Goal: Transaction & Acquisition: Purchase product/service

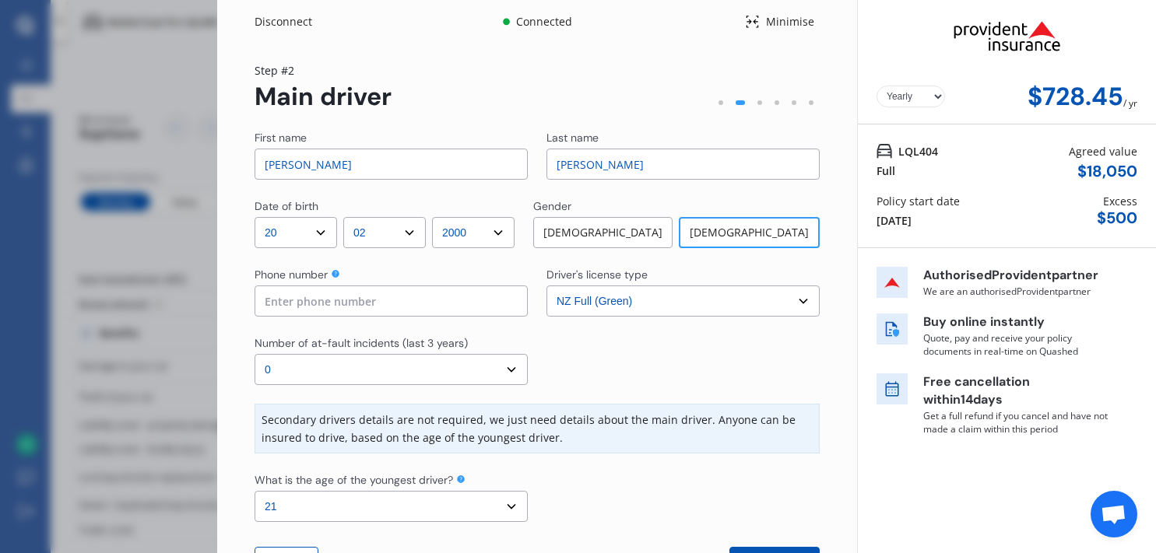
select select "20"
select select "02"
select select "2000"
select select "NZ_FULL"
select select "0"
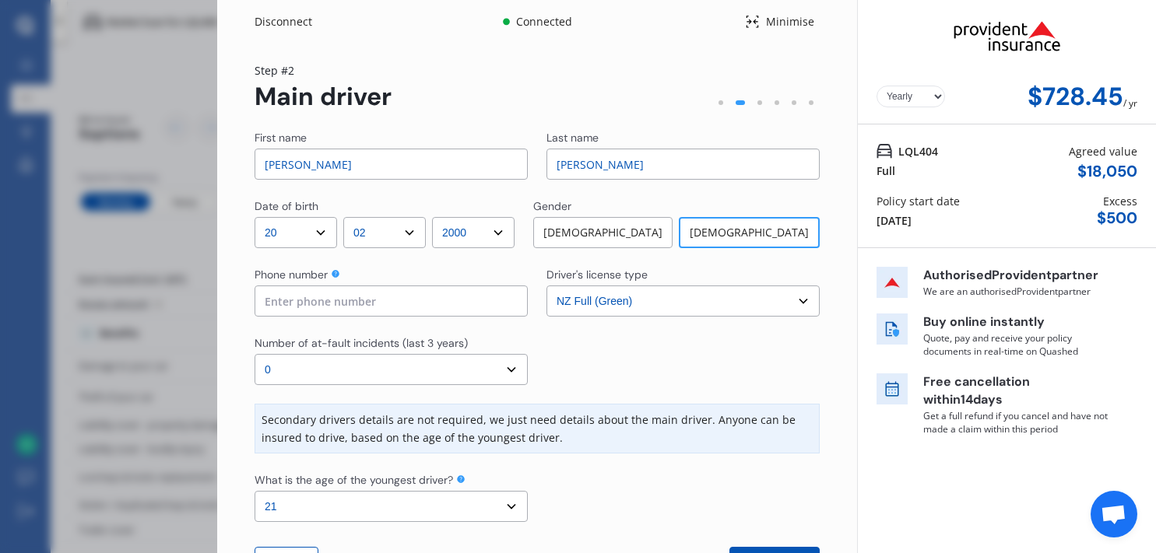
select select "21"
click at [363, 298] on input at bounding box center [391, 301] width 273 height 31
type input "0273750339"
click at [587, 367] on div at bounding box center [682, 361] width 273 height 50
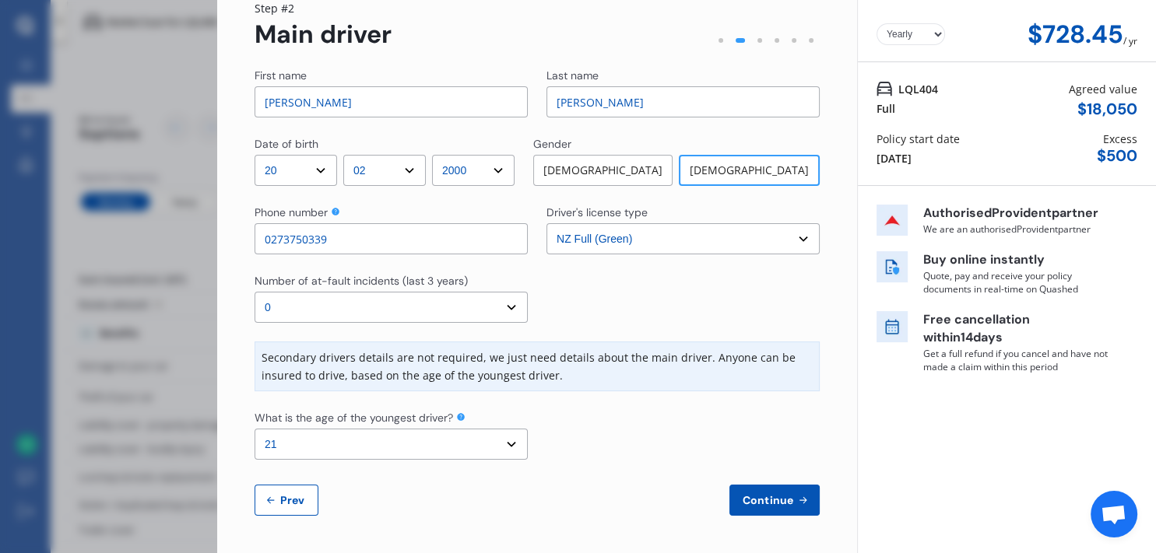
click at [740, 497] on span "Continue" at bounding box center [768, 500] width 57 height 12
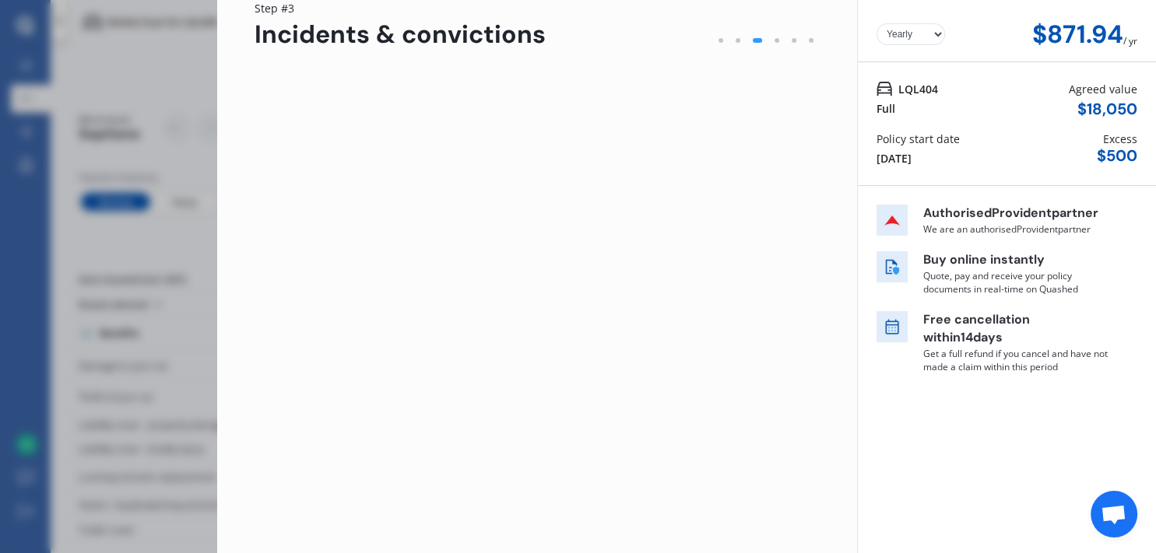
scroll to position [0, 0]
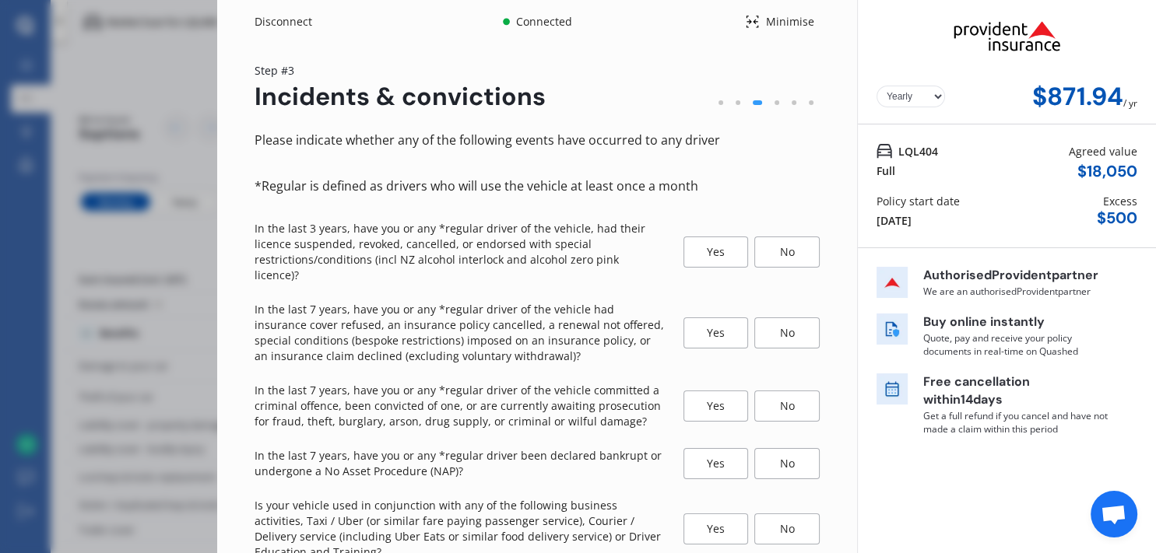
click at [764, 238] on div "No" at bounding box center [786, 252] width 65 height 31
click at [773, 318] on div "No" at bounding box center [786, 333] width 65 height 31
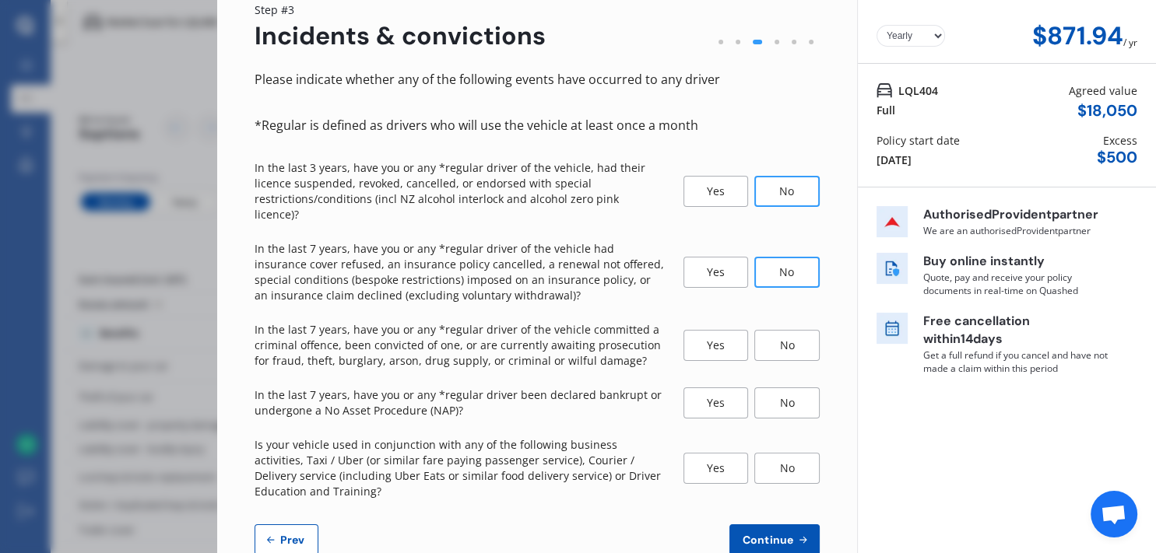
scroll to position [84, 0]
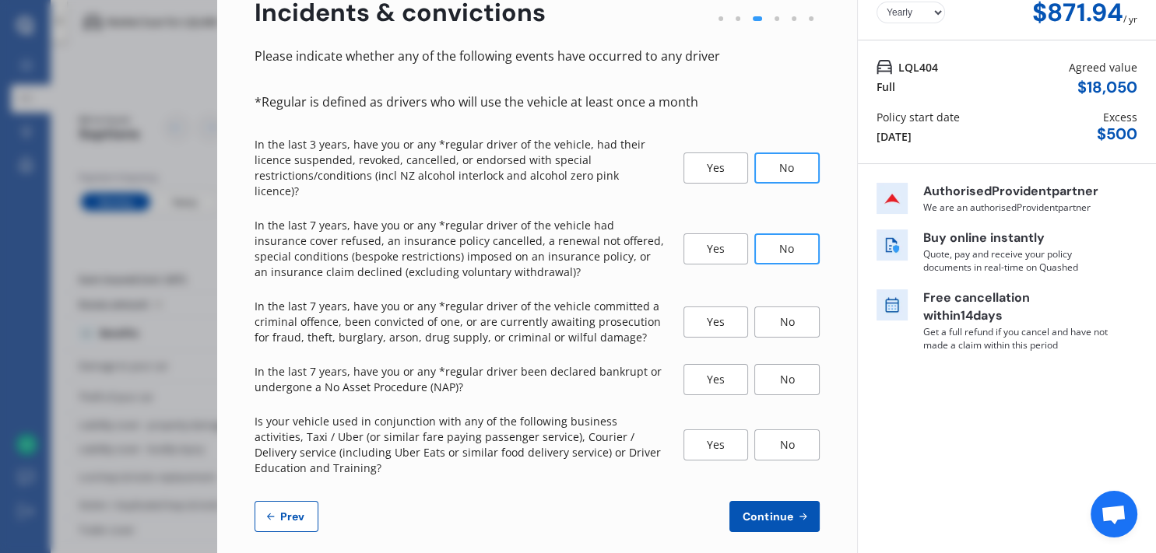
click at [783, 307] on div "No" at bounding box center [786, 322] width 65 height 31
click at [794, 365] on div "No" at bounding box center [786, 379] width 65 height 31
click at [777, 430] on div "No" at bounding box center [786, 445] width 65 height 31
click at [775, 511] on span "Continue" at bounding box center [768, 517] width 57 height 12
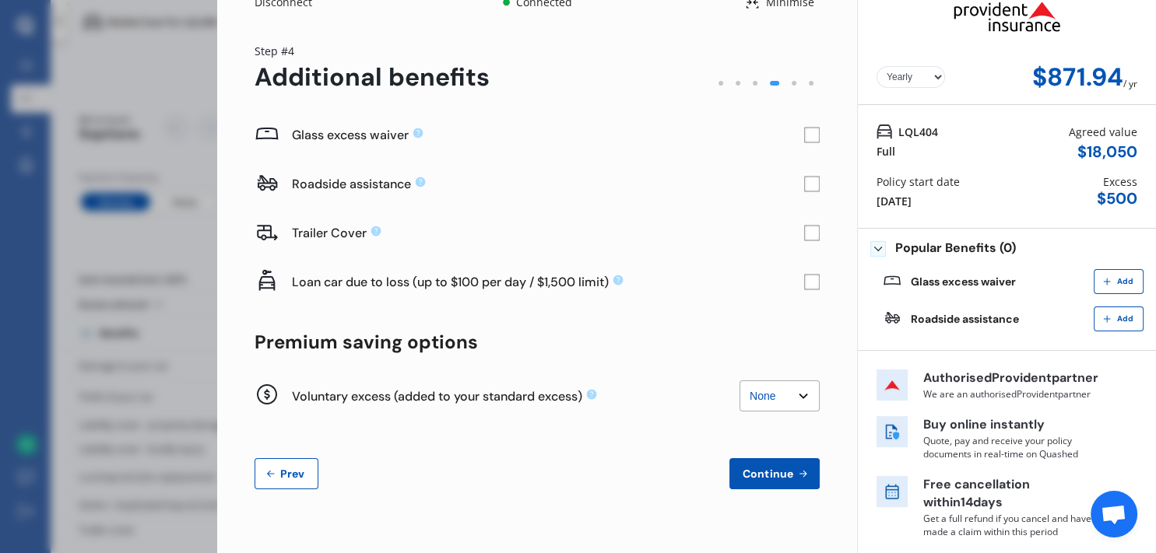
scroll to position [0, 0]
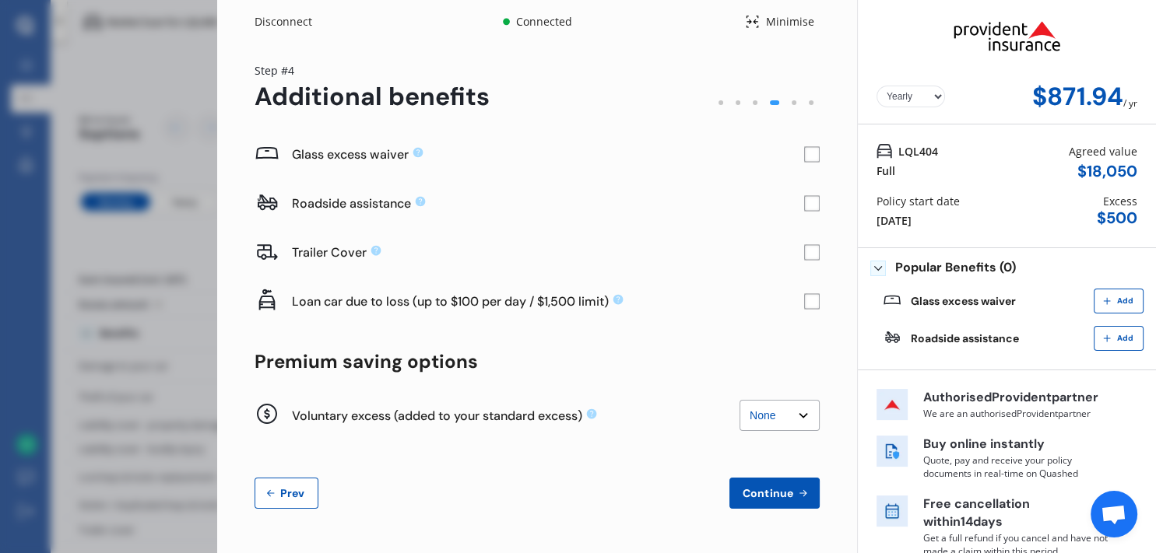
click at [804, 156] on rect at bounding box center [812, 155] width 16 height 16
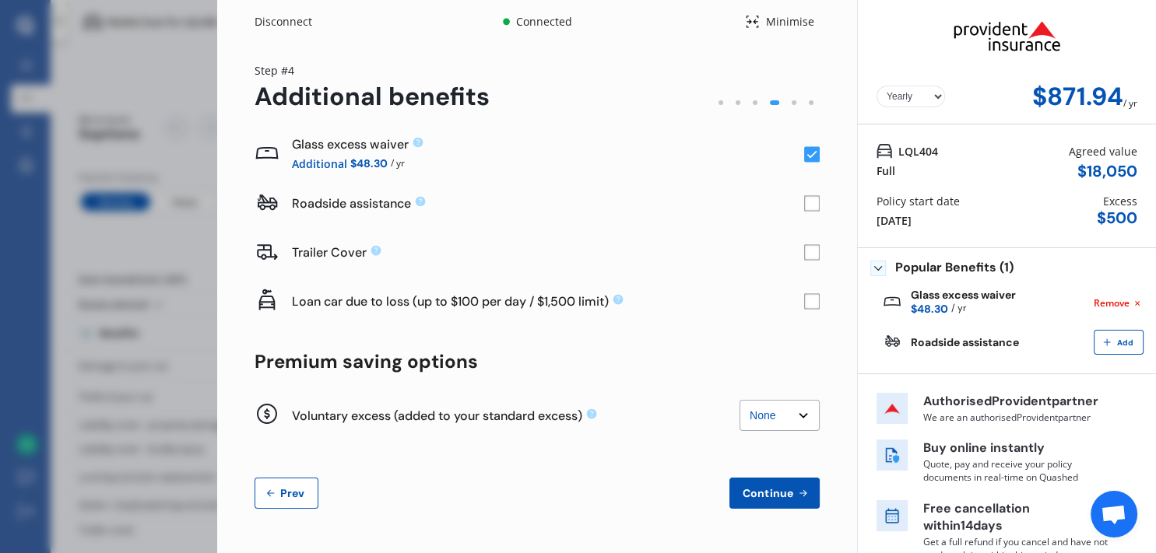
scroll to position [24, 0]
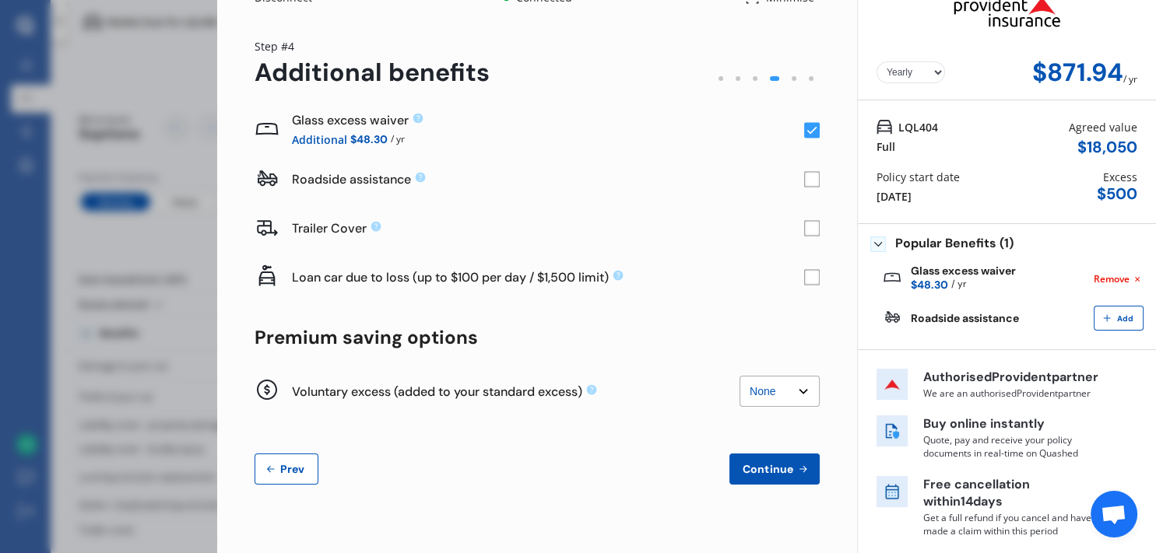
click at [740, 376] on select "None $200 $450 $700 $950 $1,200 $1,700" at bounding box center [780, 391] width 80 height 31
click at [675, 432] on div "Glass excess waiver Additional $48.30 / yr Roadside assistance Trailer Cover Lo…" at bounding box center [537, 295] width 565 height 379
click at [742, 466] on span "Continue" at bounding box center [768, 469] width 57 height 12
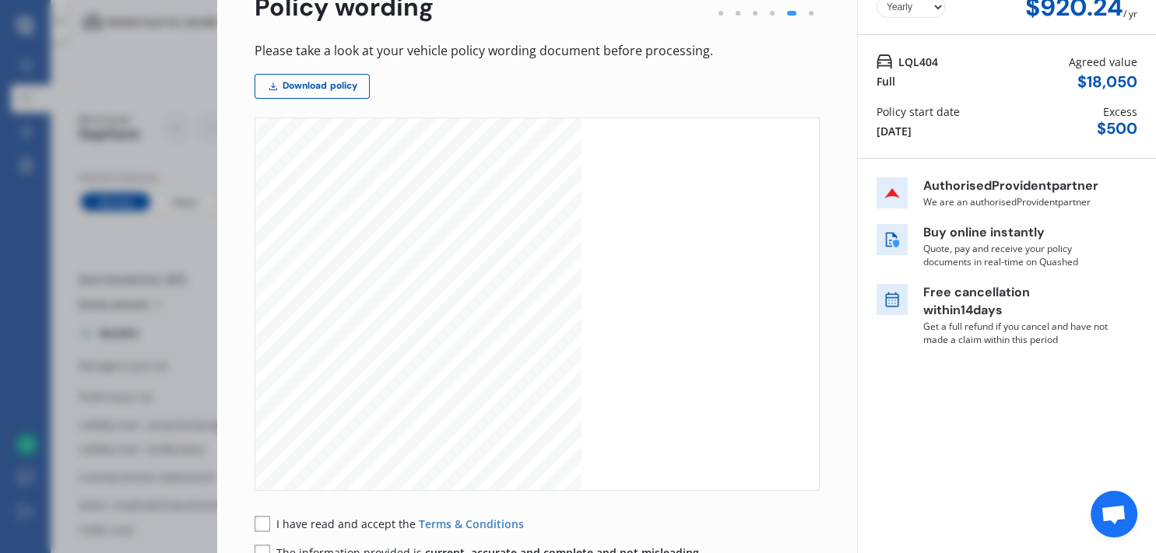
scroll to position [190, 0]
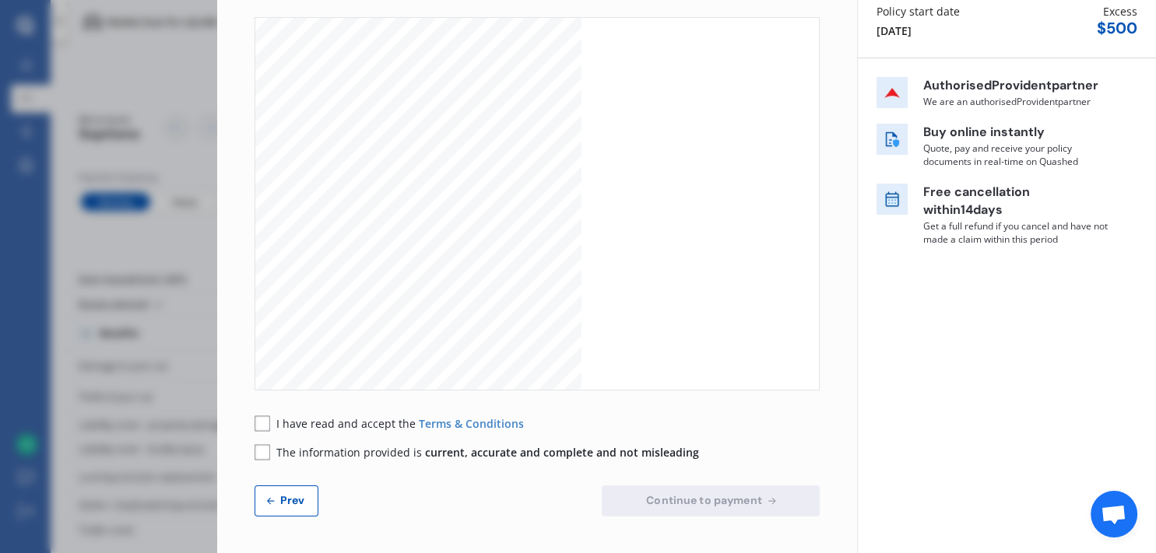
click at [263, 428] on rect at bounding box center [263, 424] width 16 height 16
click at [262, 451] on rect at bounding box center [263, 452] width 16 height 16
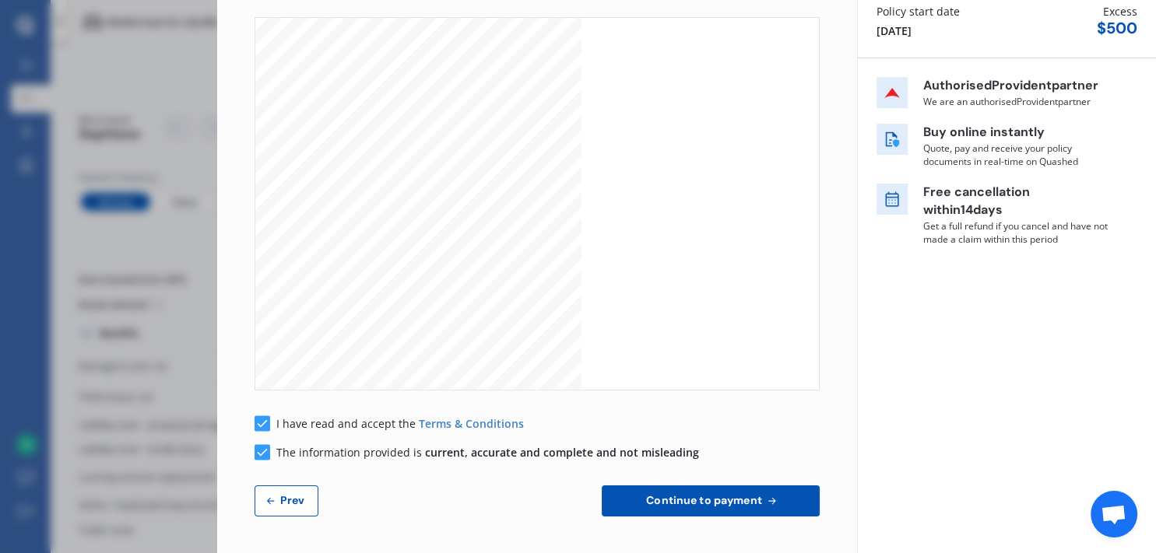
click at [643, 502] on span "Continue to payment" at bounding box center [704, 500] width 122 height 12
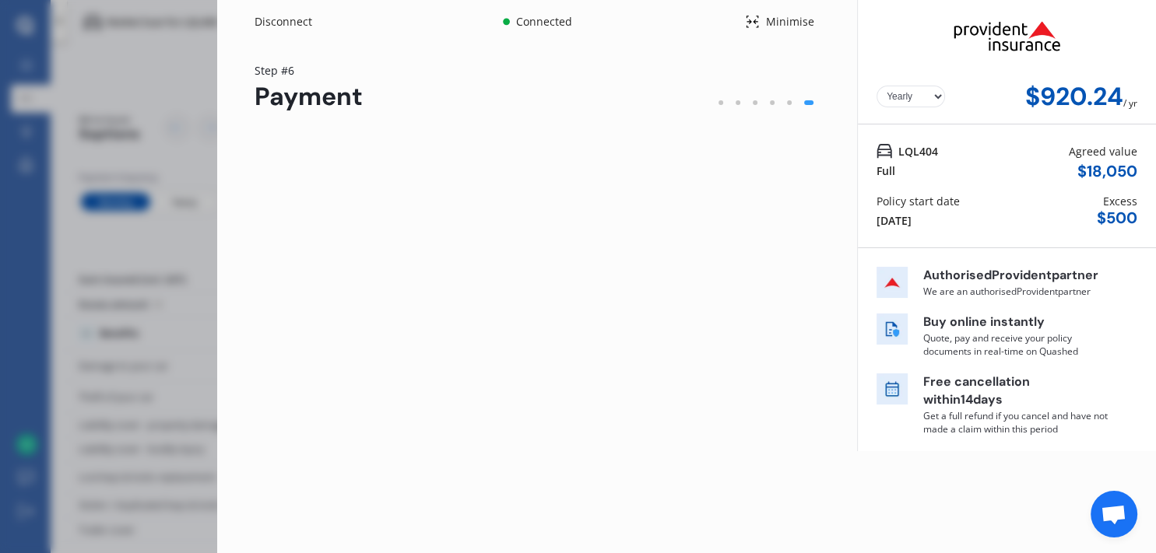
scroll to position [0, 0]
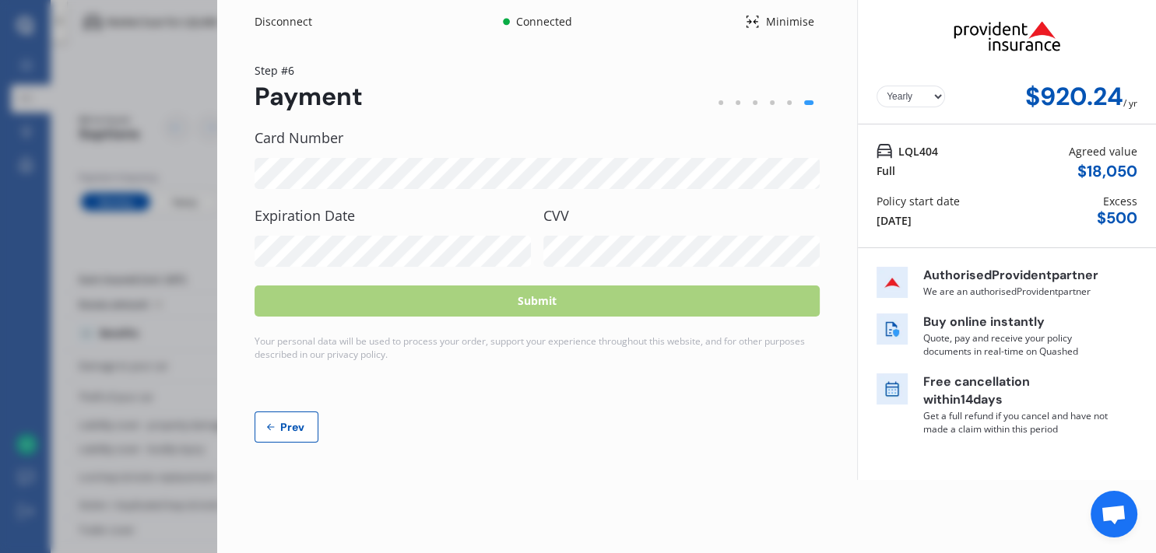
click at [303, 427] on span "Prev" at bounding box center [292, 427] width 31 height 12
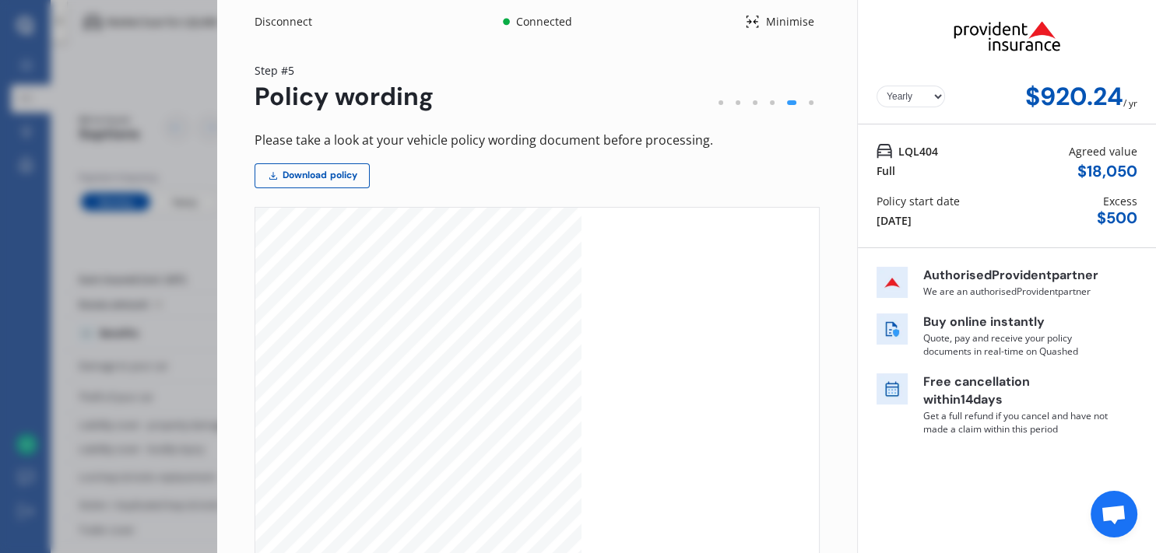
click at [300, 432] on div at bounding box center [418, 439] width 327 height 463
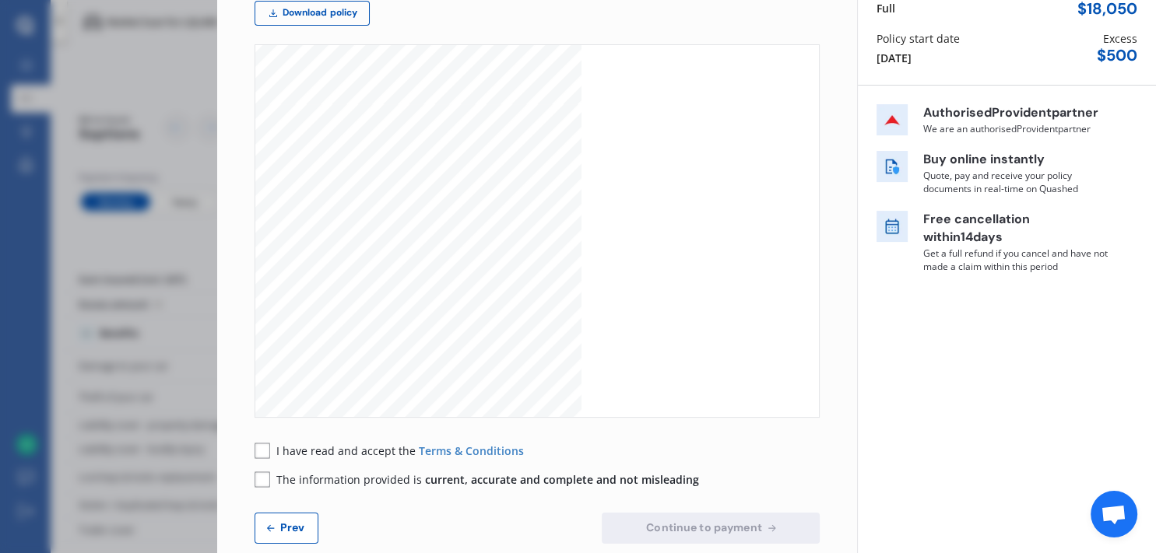
scroll to position [190, 0]
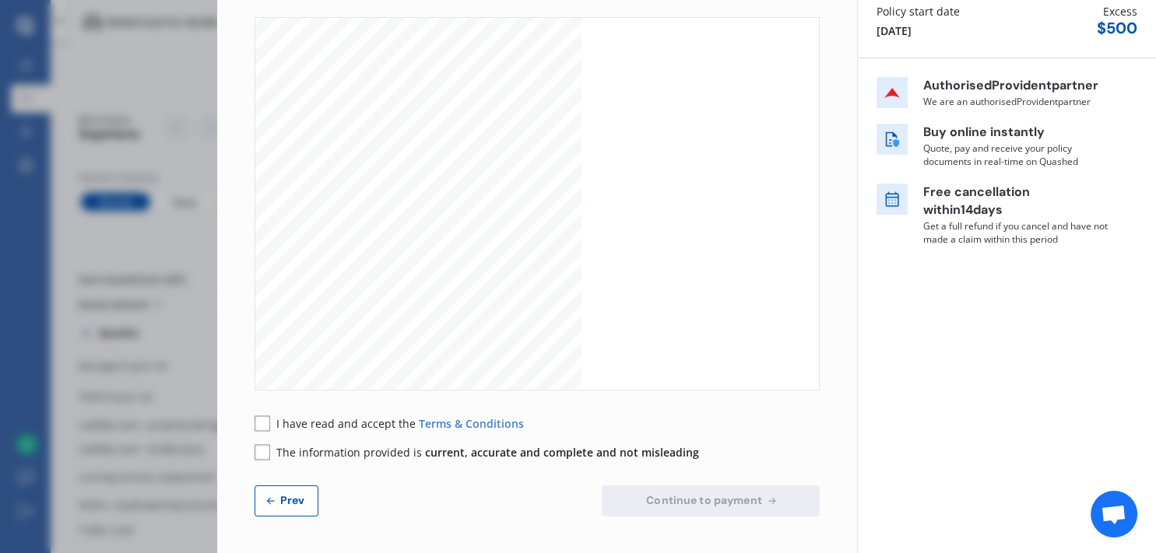
click at [299, 503] on span "Prev" at bounding box center [292, 500] width 31 height 12
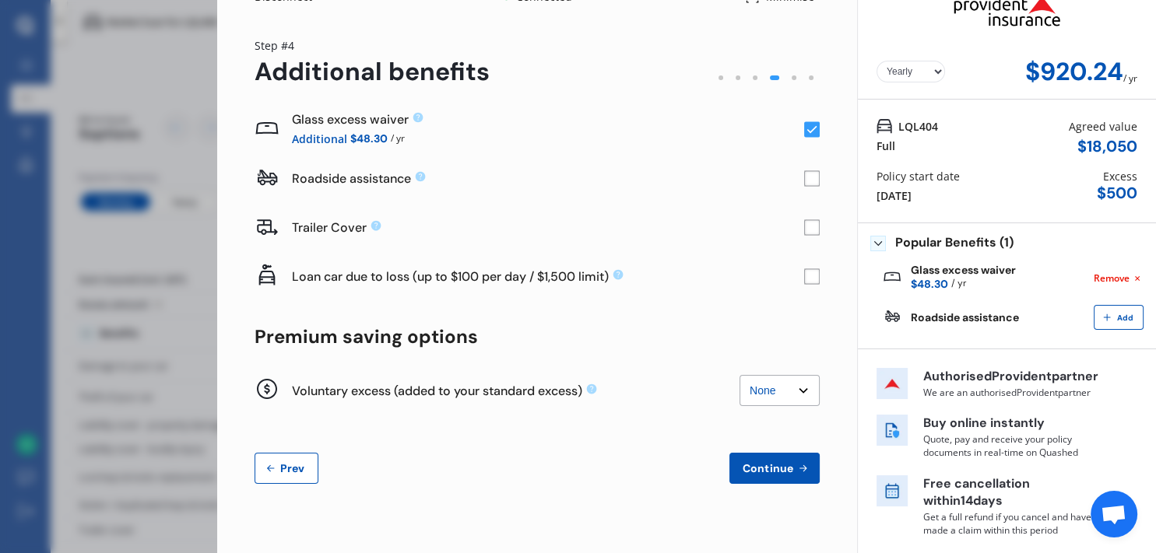
scroll to position [24, 0]
click at [297, 473] on span "Prev" at bounding box center [292, 469] width 31 height 12
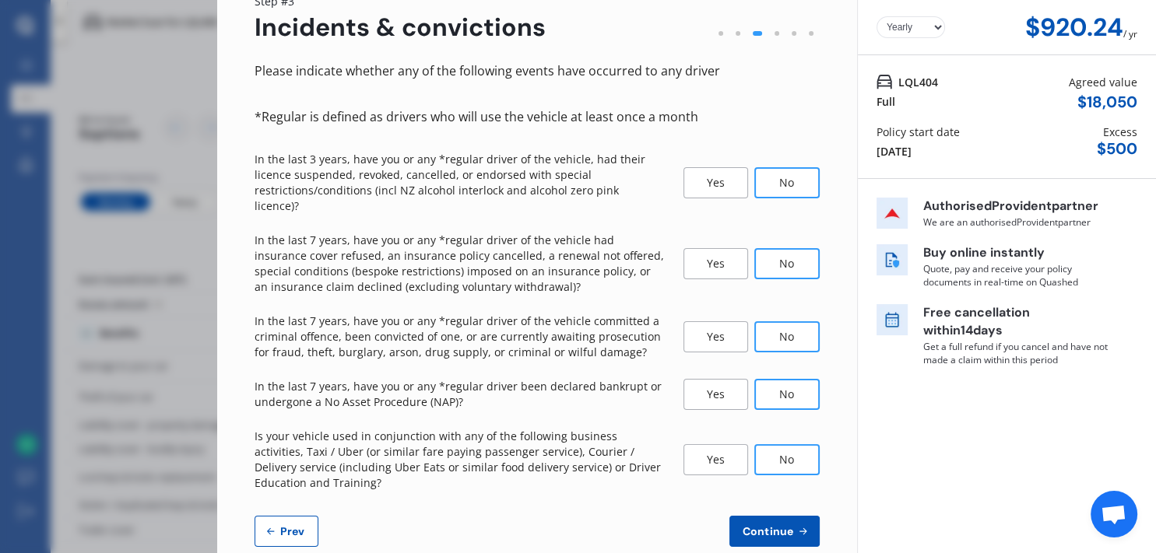
scroll to position [84, 0]
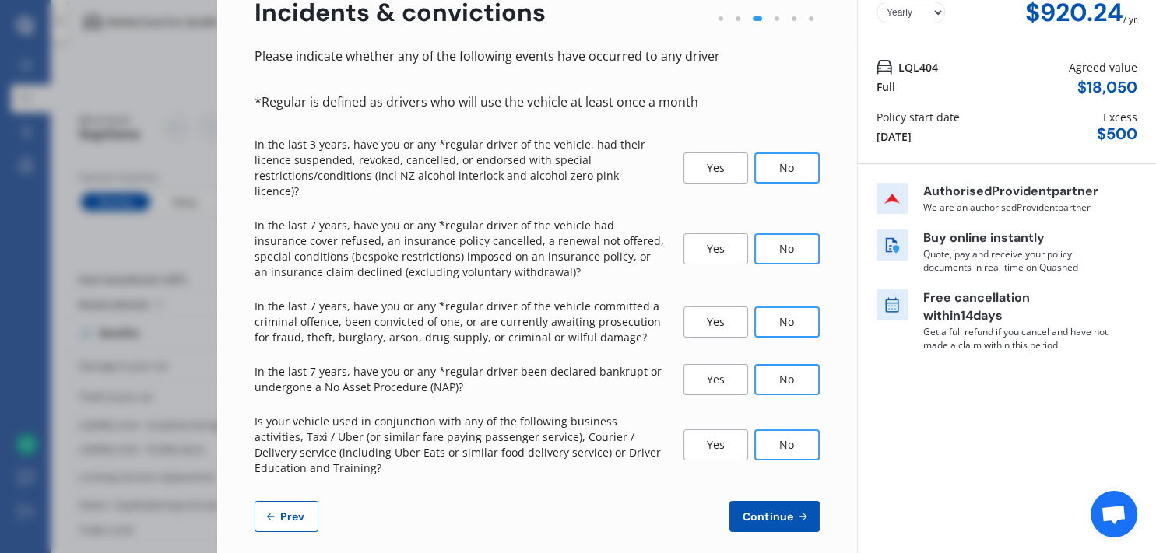
click at [291, 511] on span "Prev" at bounding box center [292, 517] width 31 height 12
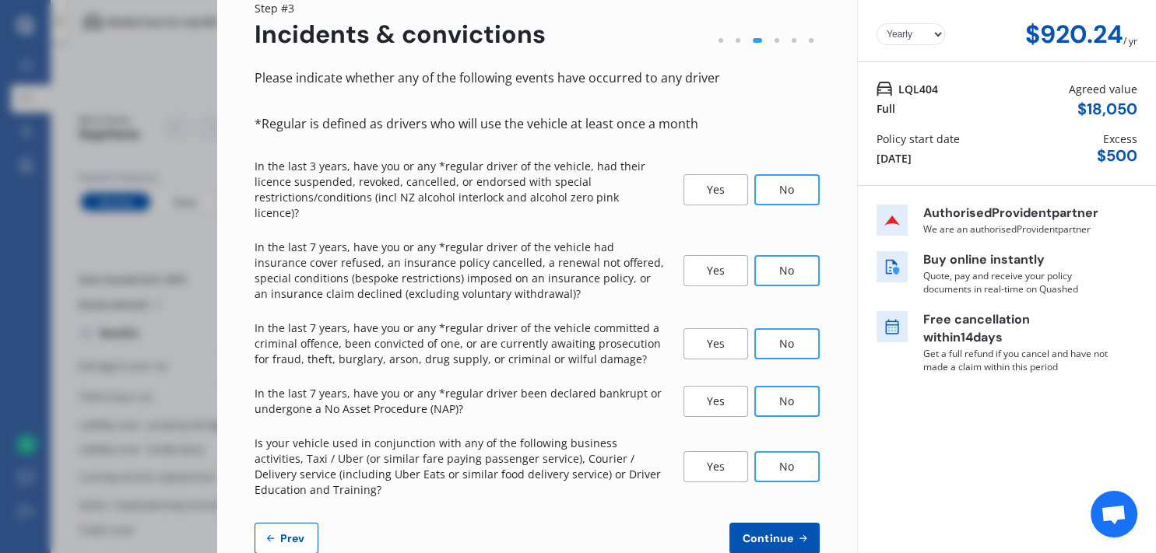
select select "20"
select select "02"
select select "2000"
select select "NZ_FULL"
select select "0"
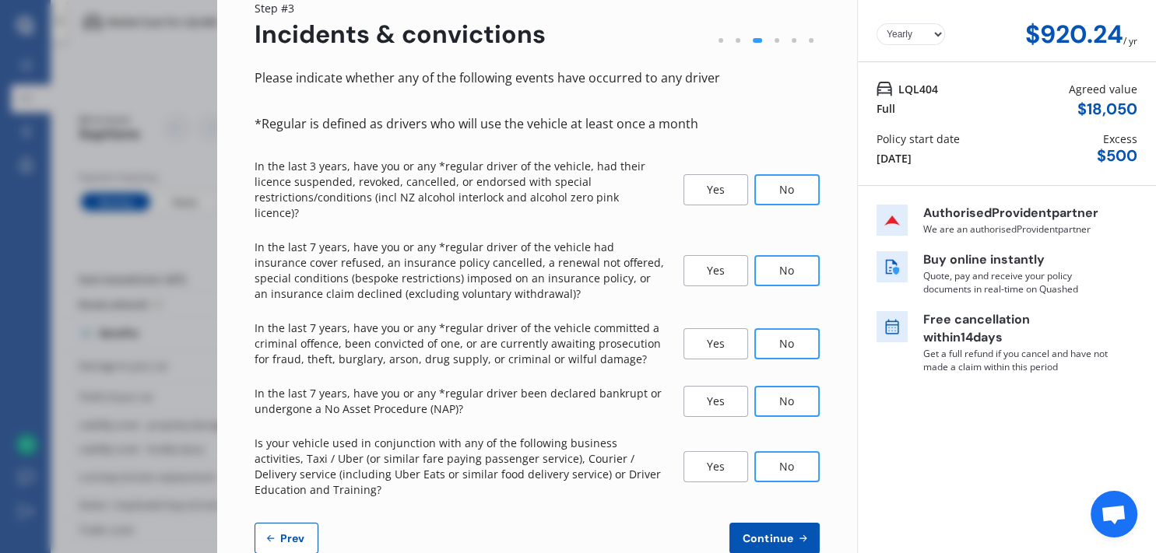
select select "21"
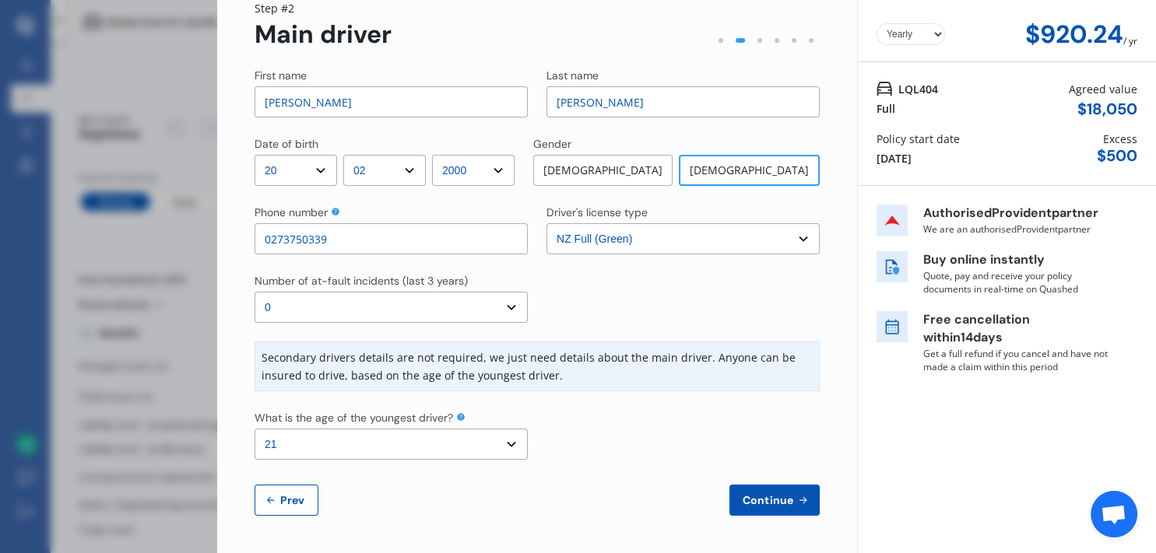
click at [300, 500] on span "Prev" at bounding box center [292, 500] width 31 height 12
select select "full"
select select "GARAGE"
select select "[STREET_ADDRESS]"
select select "SUZUKI"
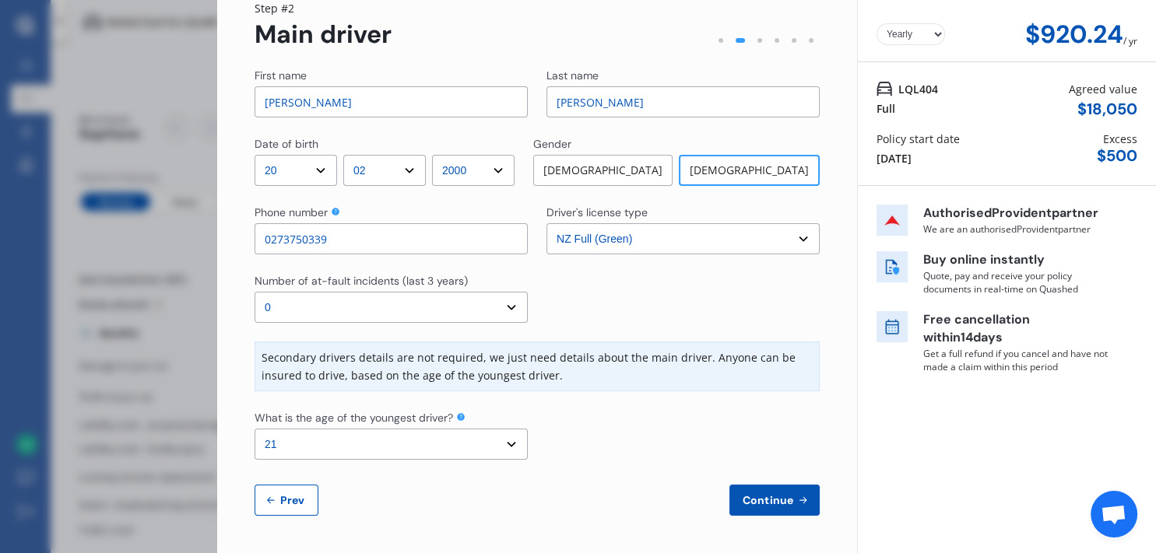
select select "SX4 S-CROSS"
select select "NZVSUZU2018AEAO"
select select "none"
select select "NO"
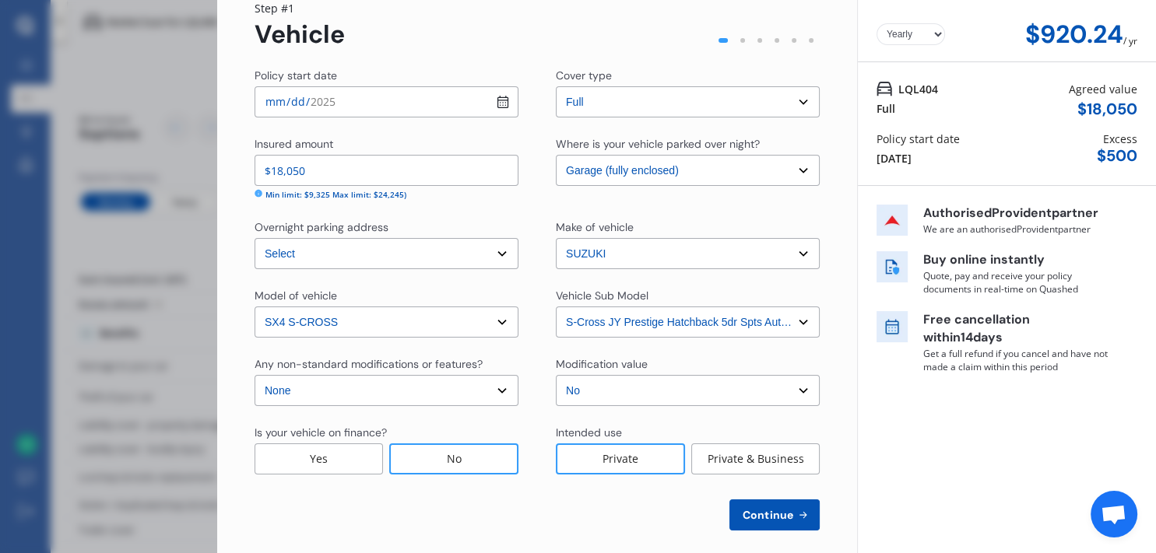
scroll to position [77, 0]
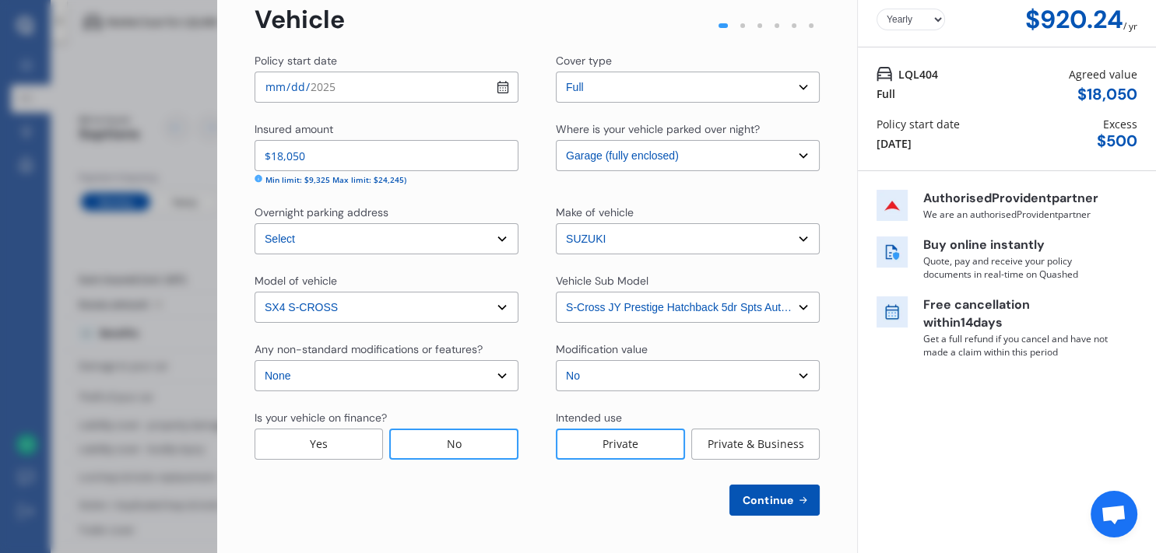
click at [729, 497] on button "Continue" at bounding box center [774, 500] width 90 height 31
select select "20"
select select "02"
select select "2000"
select select "NZ_FULL"
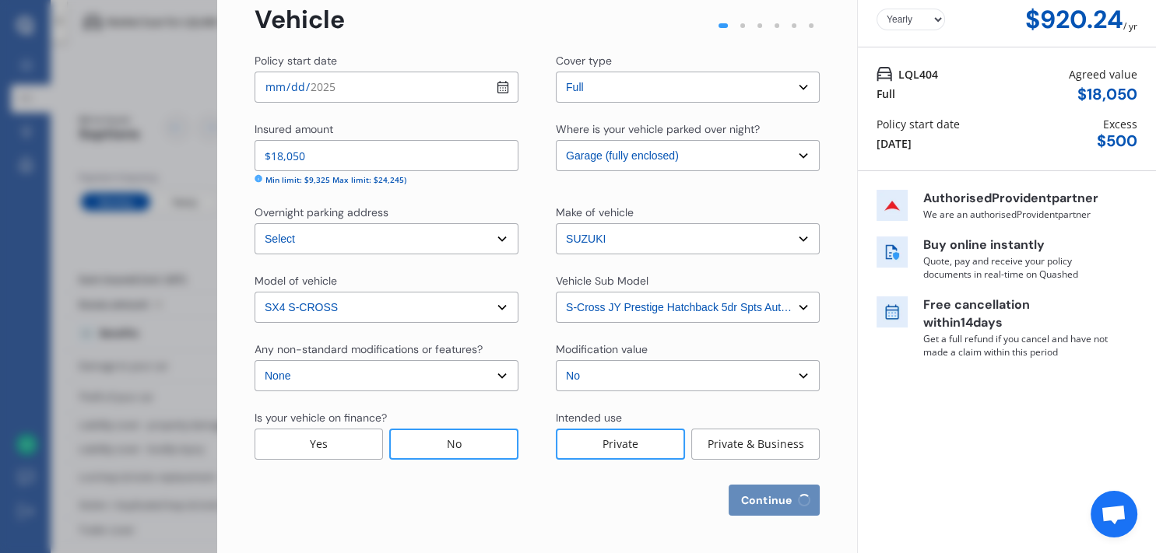
select select "0"
select select "21"
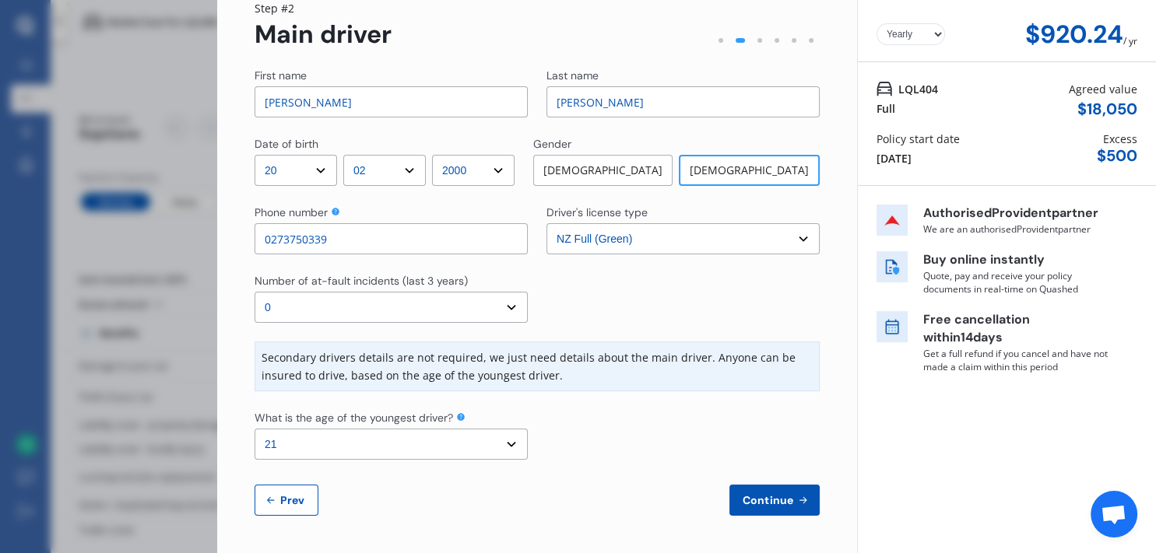
scroll to position [0, 0]
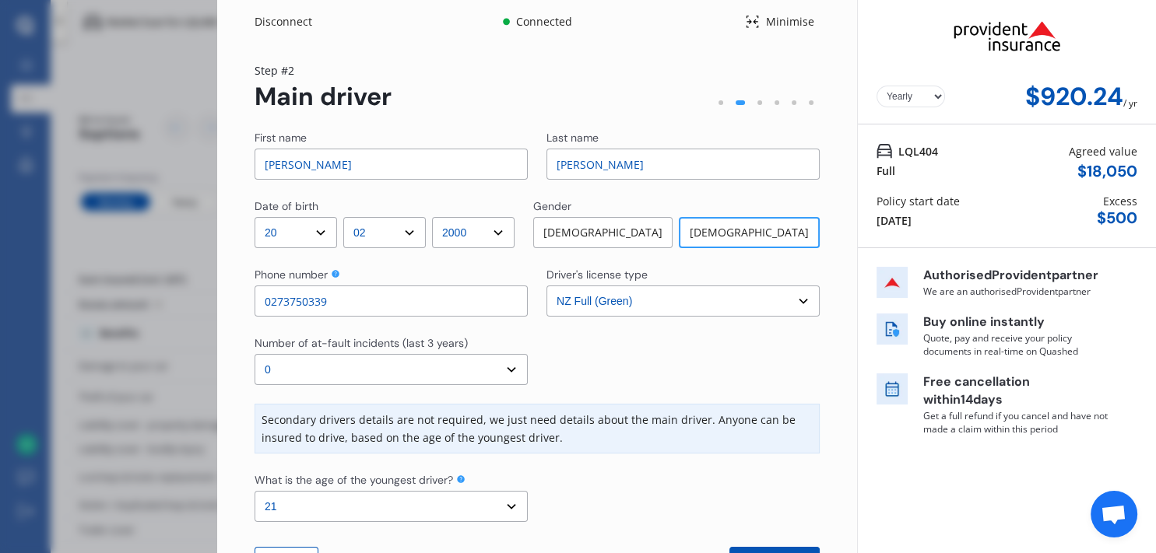
click at [336, 166] on input "[PERSON_NAME]" at bounding box center [391, 164] width 273 height 31
type input "K"
type input "[PERSON_NAME]"
click at [255, 217] on select "DD 01 02 03 04 05 06 07 08 09 10 11 12 13 14 15 16 17 18 19 20 21 22 23 24 25 2…" at bounding box center [296, 232] width 83 height 31
select select "14"
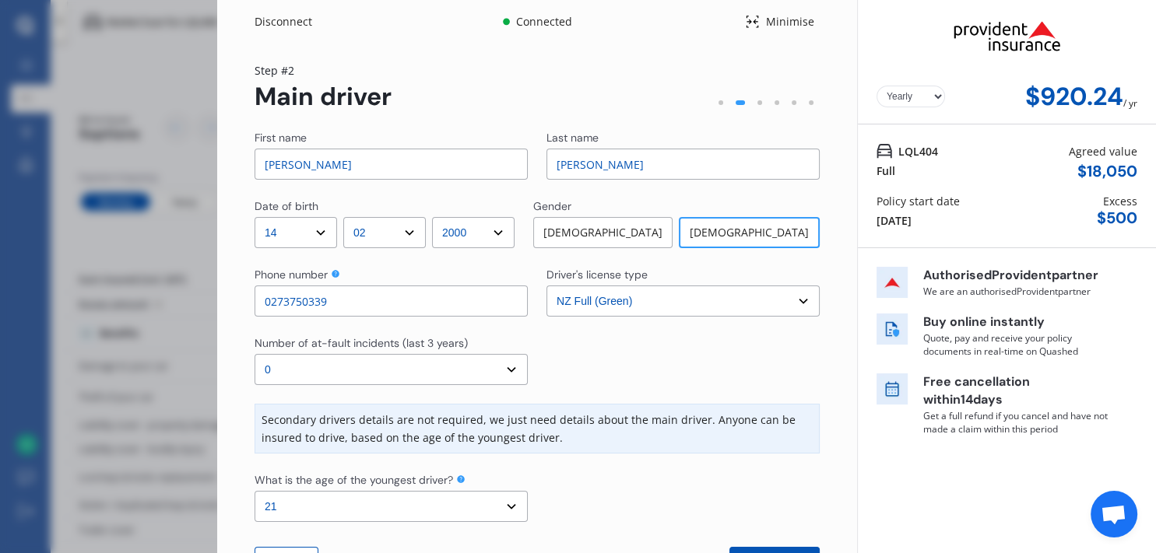
click option "14" at bounding box center [0, 0] width 0 height 0
click at [432, 217] on select "YYYY 2009 2008 2007 2006 2005 2004 2003 2002 2001 2000 1999 1998 1997 1996 1995…" at bounding box center [473, 232] width 83 height 31
select select "1970"
click option "1970" at bounding box center [0, 0] width 0 height 0
click at [598, 224] on div "[DEMOGRAPHIC_DATA]" at bounding box center [602, 232] width 139 height 31
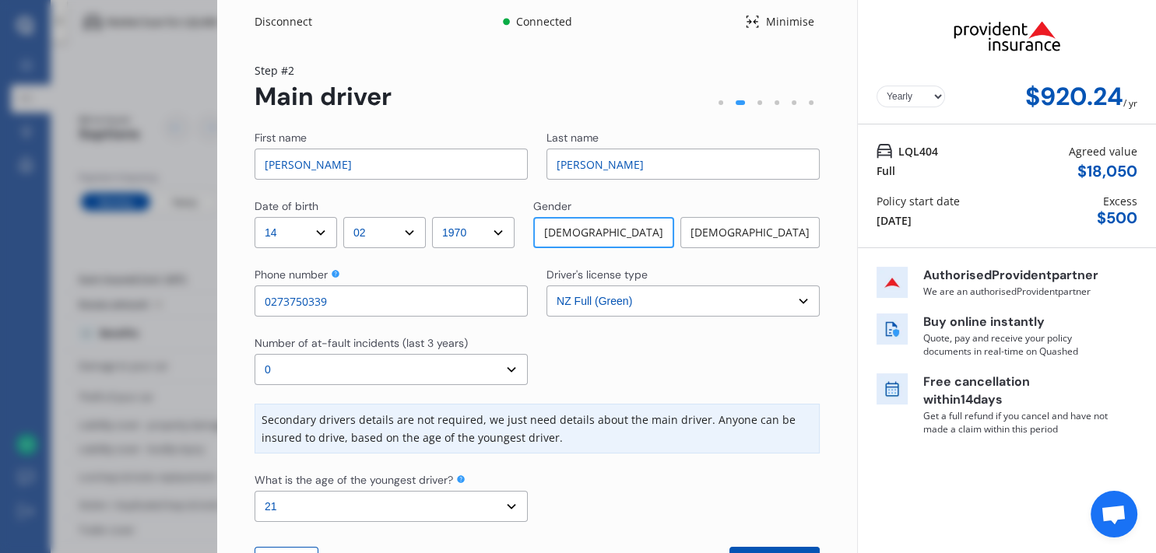
click at [341, 304] on input "0273750339" at bounding box center [391, 301] width 273 height 31
type input "0"
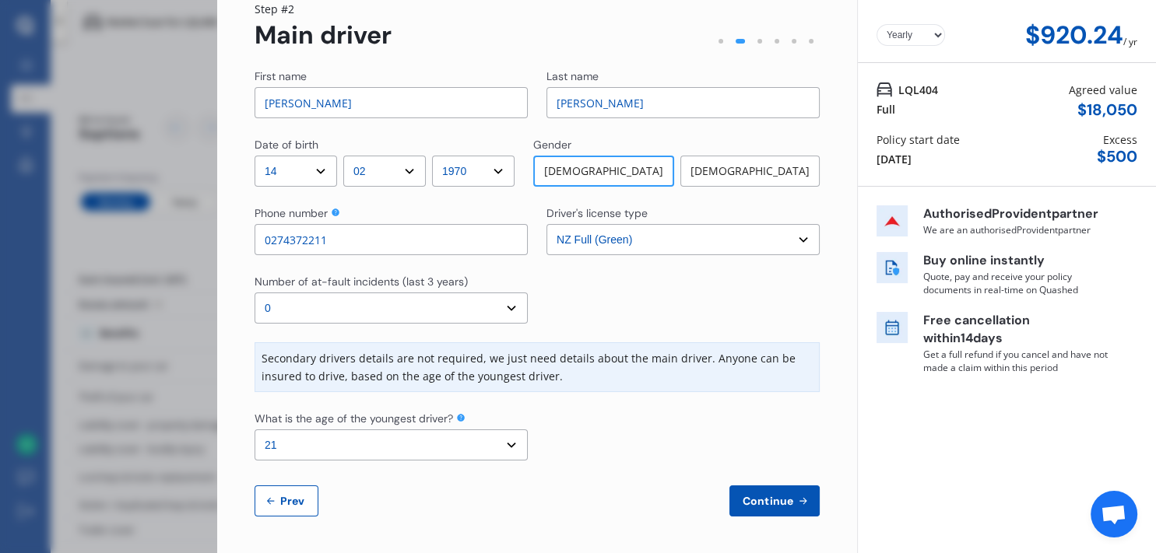
scroll to position [62, 0]
type input "0274372211"
click at [746, 497] on span "Continue" at bounding box center [768, 500] width 57 height 12
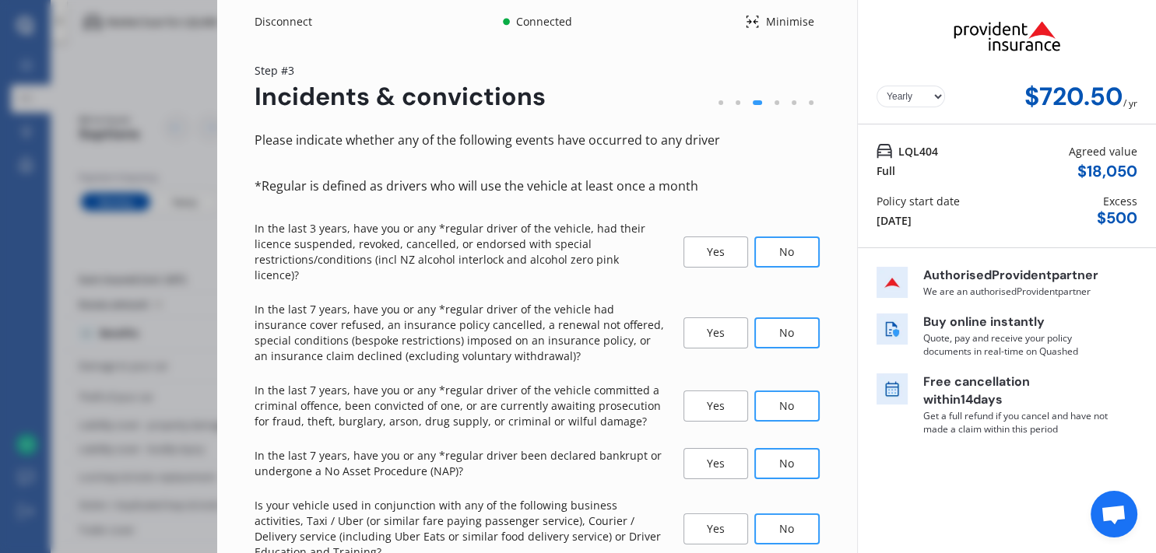
scroll to position [84, 0]
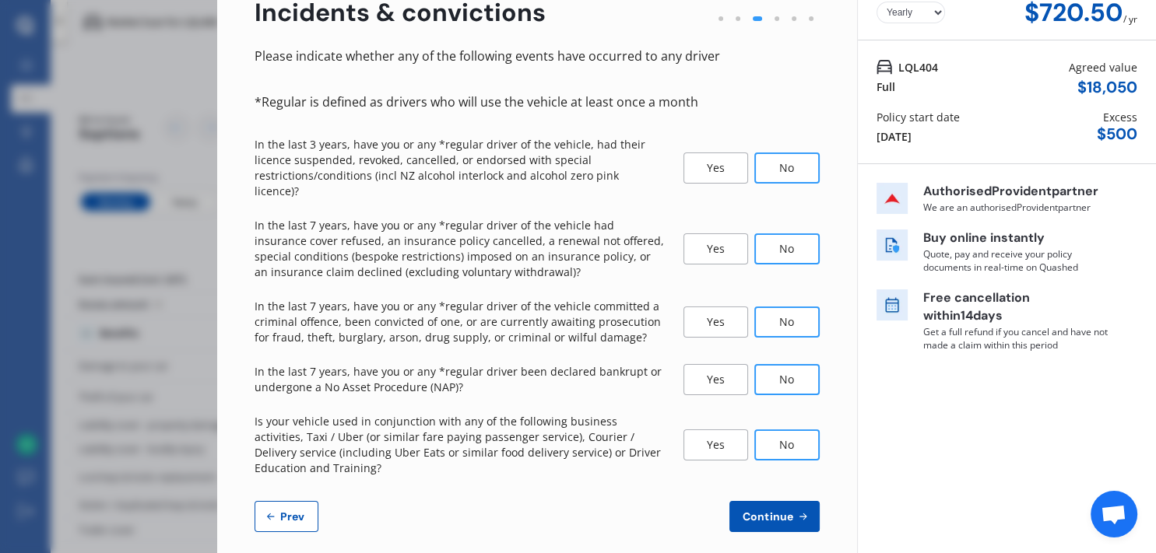
click at [761, 511] on span "Continue" at bounding box center [768, 517] width 57 height 12
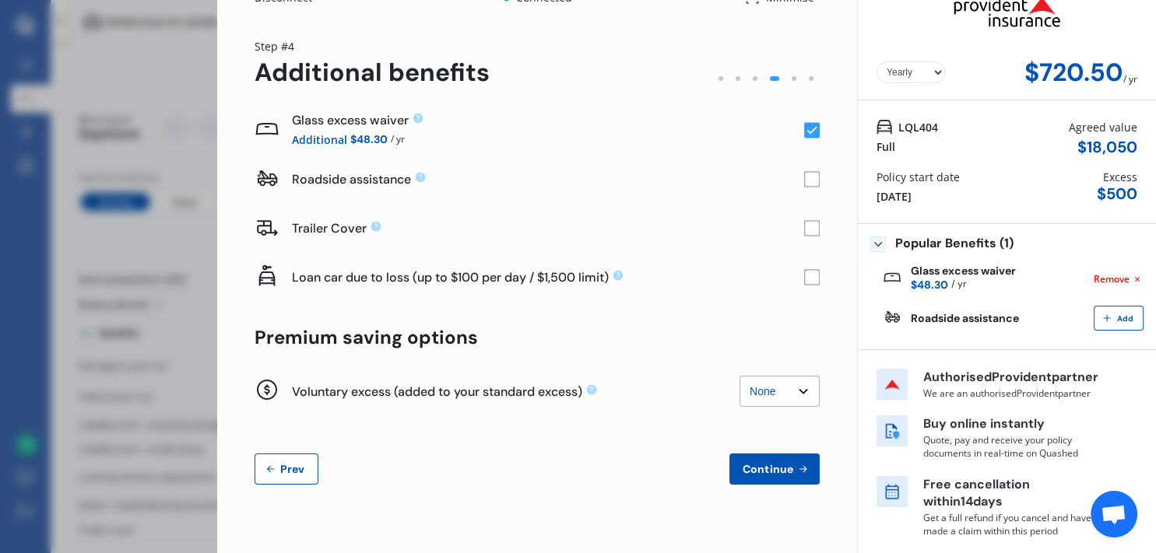
scroll to position [0, 0]
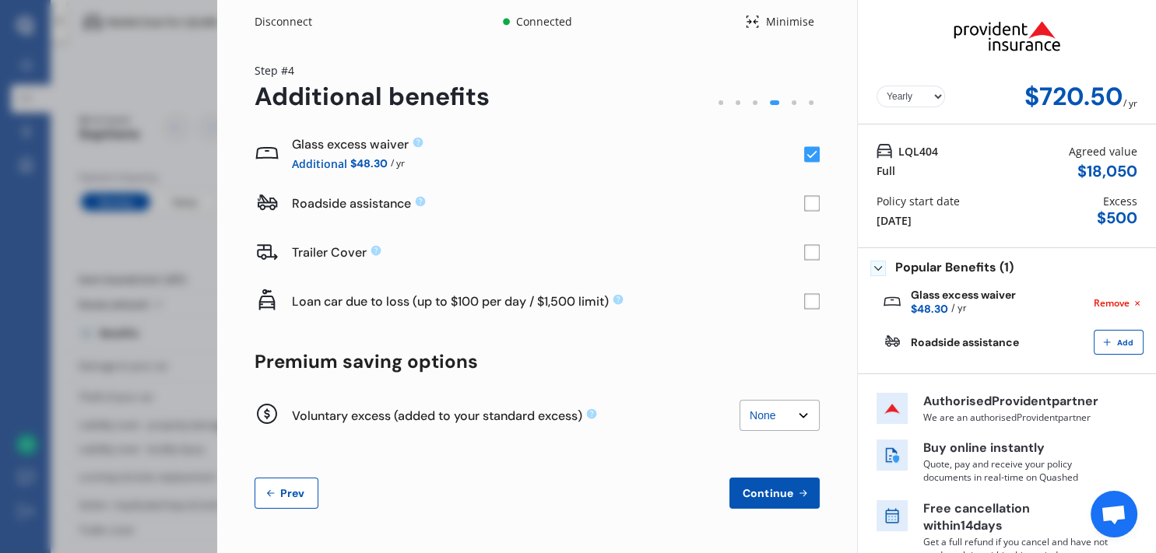
click at [764, 489] on span "Continue" at bounding box center [768, 493] width 57 height 12
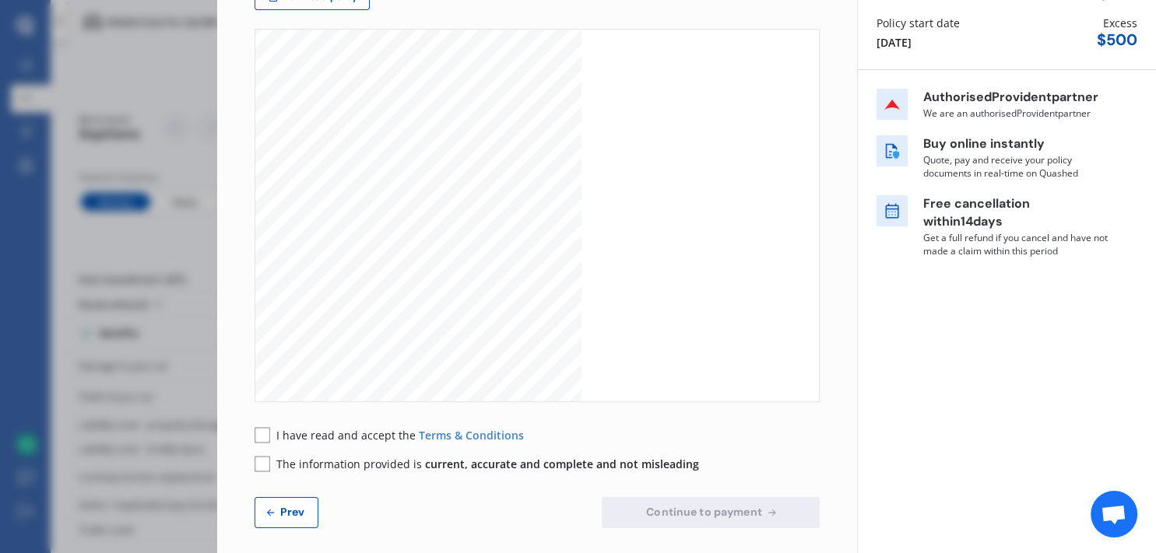
scroll to position [179, 0]
click at [269, 434] on rect at bounding box center [263, 435] width 16 height 16
click at [263, 459] on g at bounding box center [263, 463] width 16 height 16
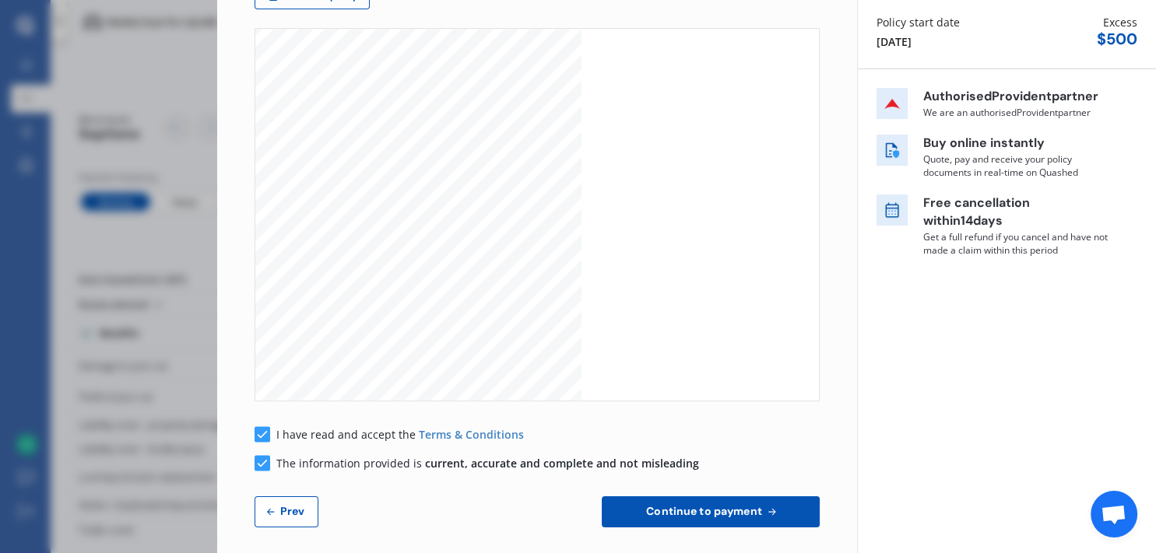
click at [630, 512] on button "Continue to payment" at bounding box center [711, 512] width 218 height 31
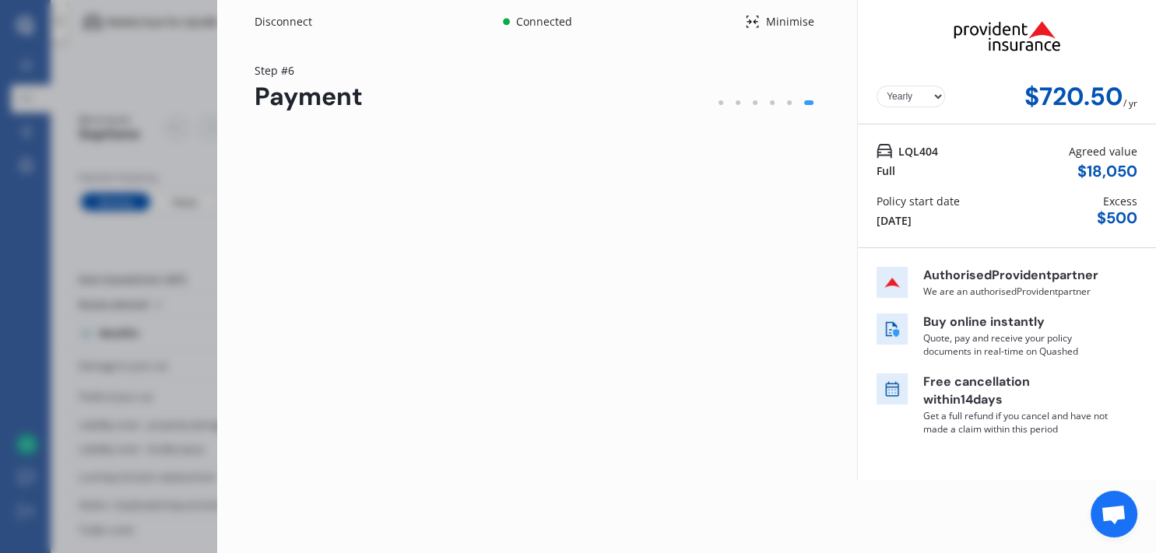
scroll to position [0, 0]
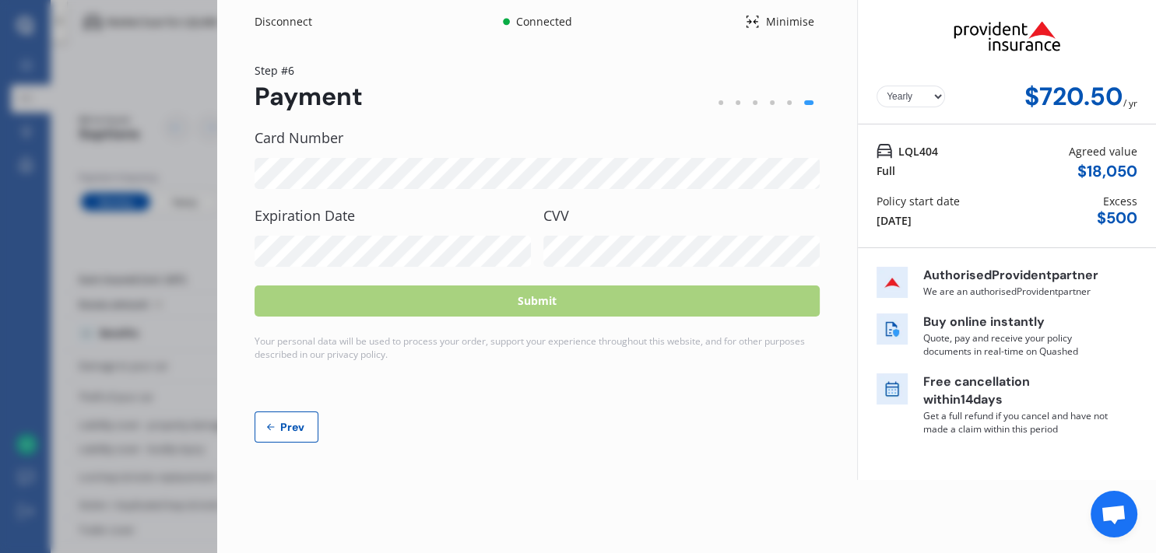
click at [458, 473] on div "Yearly Monthly $720.50 / yr Step # 6 Payment Card Number Expiration Date CVV Su…" at bounding box center [537, 262] width 640 height 437
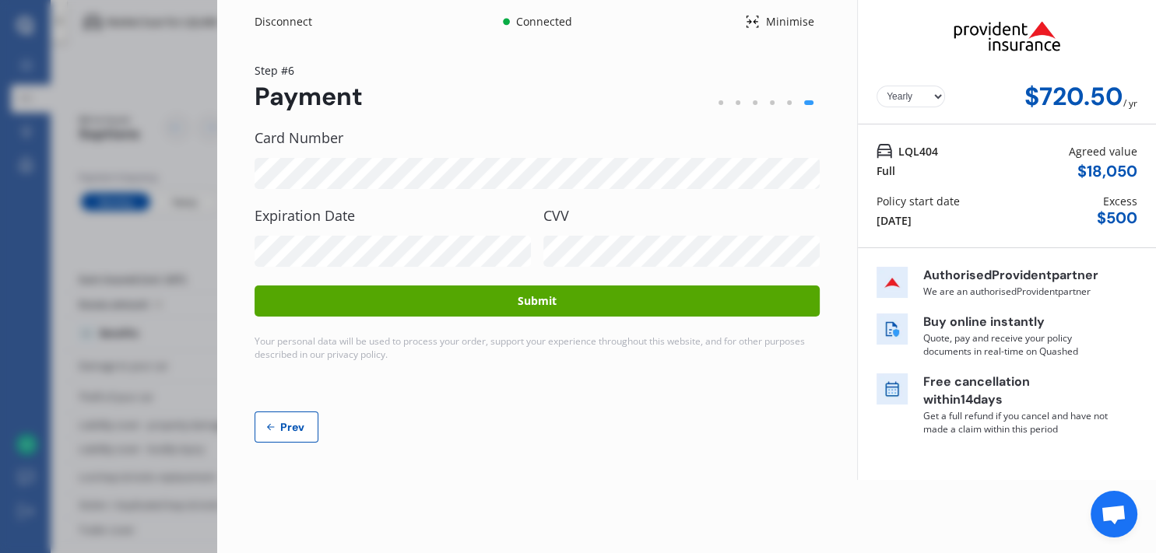
click at [619, 291] on button "Submit" at bounding box center [537, 301] width 565 height 31
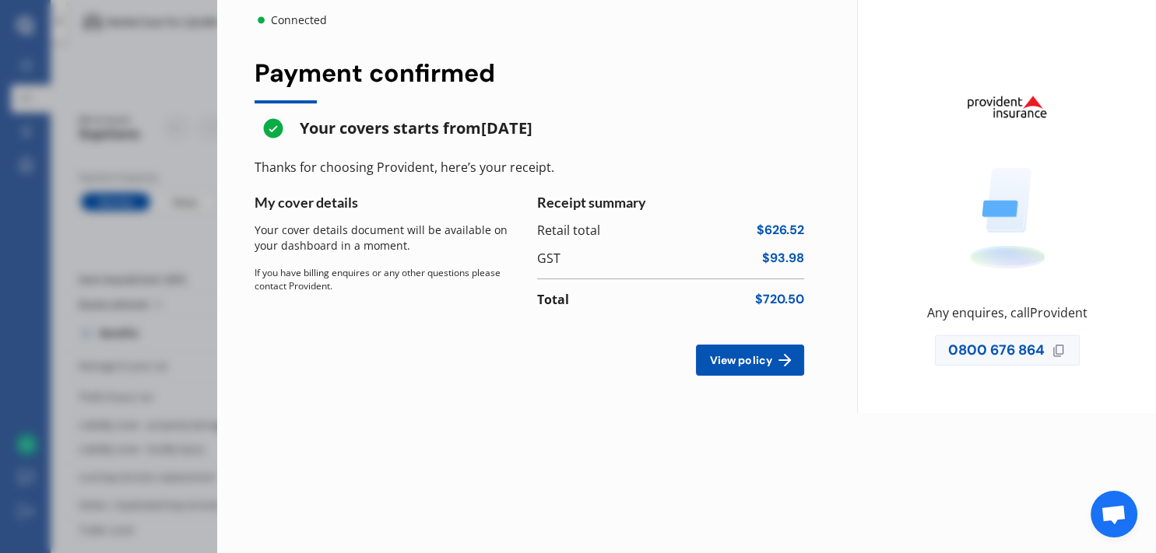
click at [737, 360] on span "View policy" at bounding box center [740, 360] width 69 height 12
